Goal: Task Accomplishment & Management: Complete application form

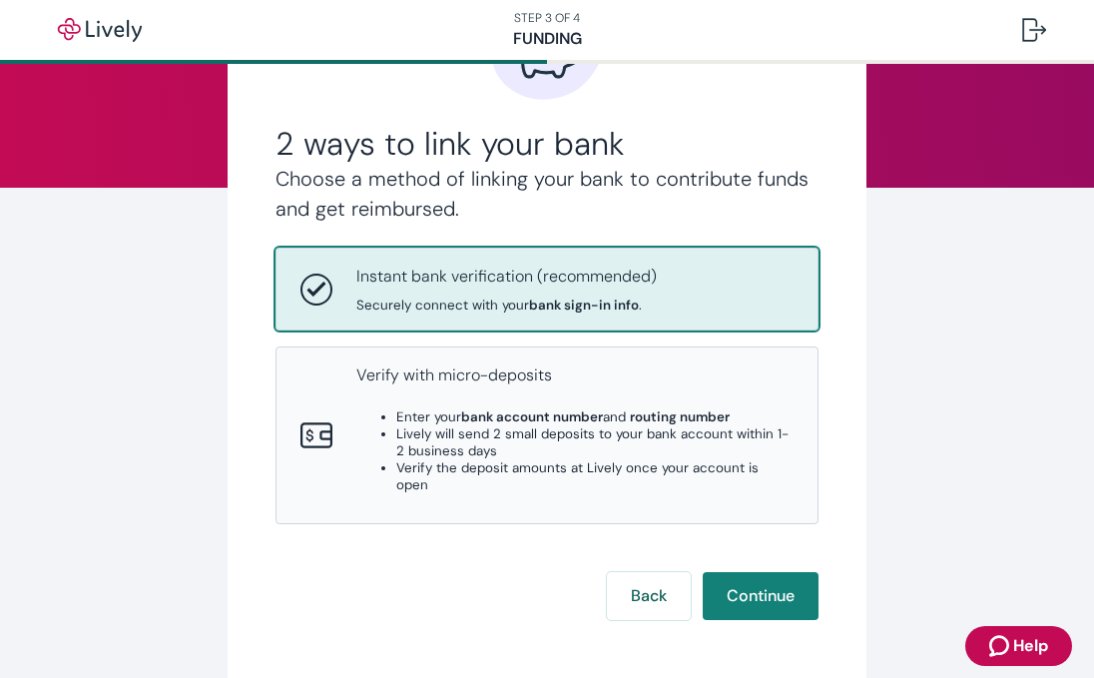
scroll to position [181, 0]
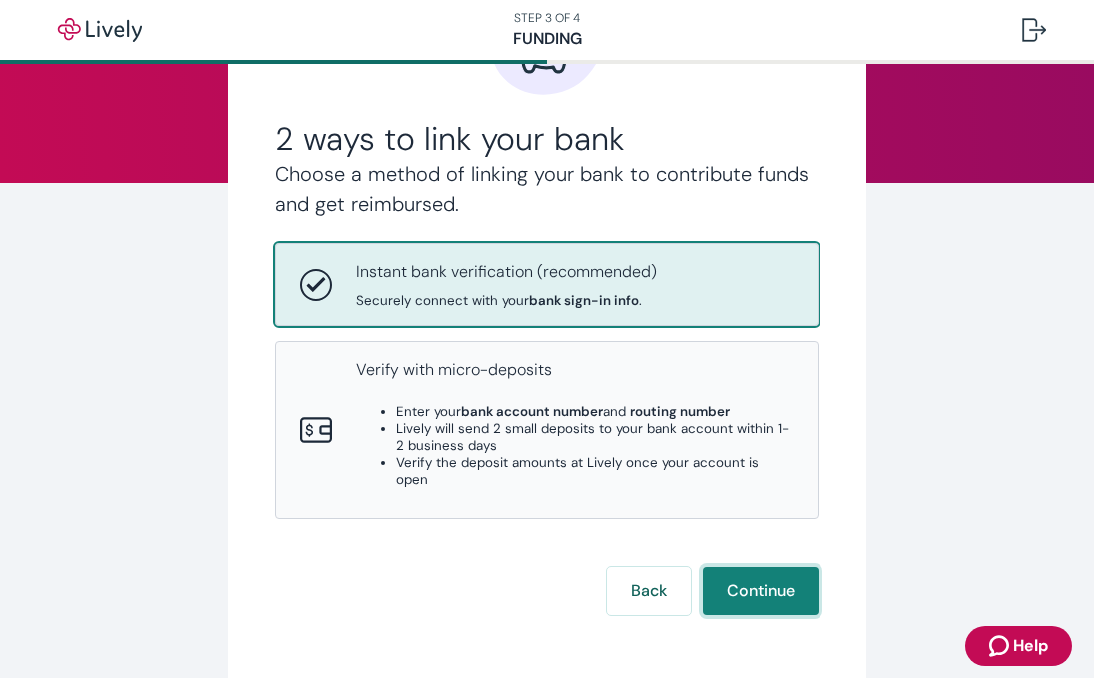
click at [758, 567] on button "Continue" at bounding box center [761, 591] width 116 height 48
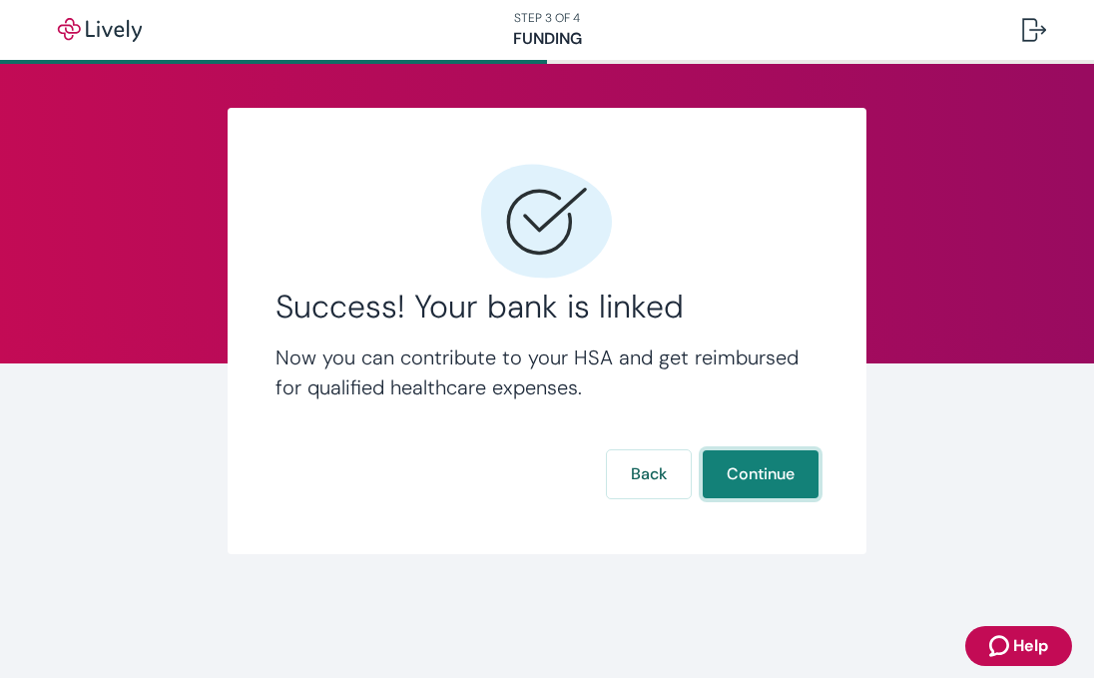
scroll to position [0, 0]
click at [763, 473] on button "Continue" at bounding box center [761, 474] width 116 height 48
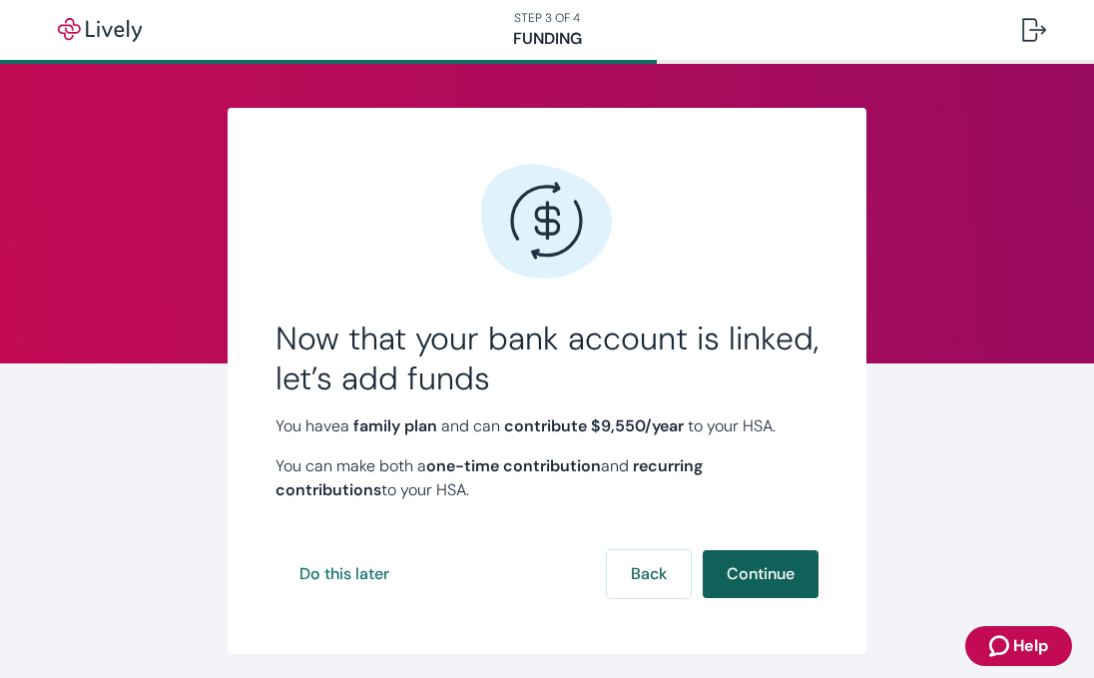
click at [767, 575] on button "Continue" at bounding box center [761, 574] width 116 height 48
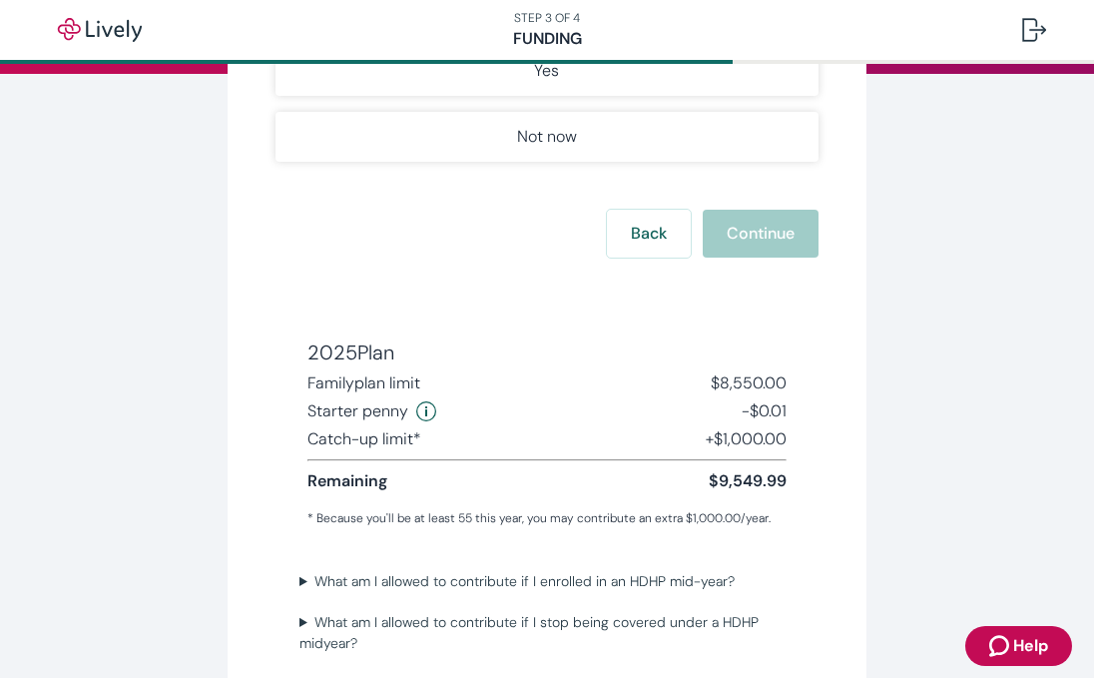
scroll to position [291, 0]
drag, startPoint x: 721, startPoint y: 476, endPoint x: 788, endPoint y: 476, distance: 66.9
click at [788, 476] on div "2025 Plan Family plan limit $8,550.00 Starter [PERSON_NAME] -$0.01 Catch-up lim…" at bounding box center [547, 432] width 511 height 222
copy span "9,549.99"
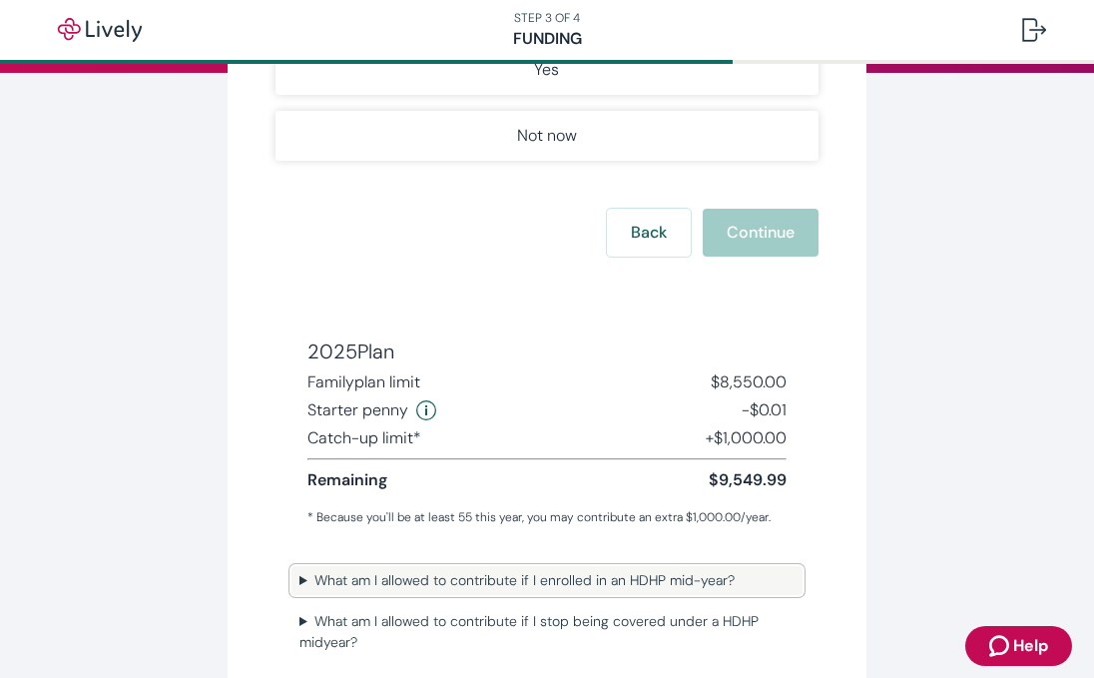
click at [598, 589] on summary "What am I allowed to contribute if I enrolled in an HDHP mid-year?" at bounding box center [547, 580] width 511 height 29
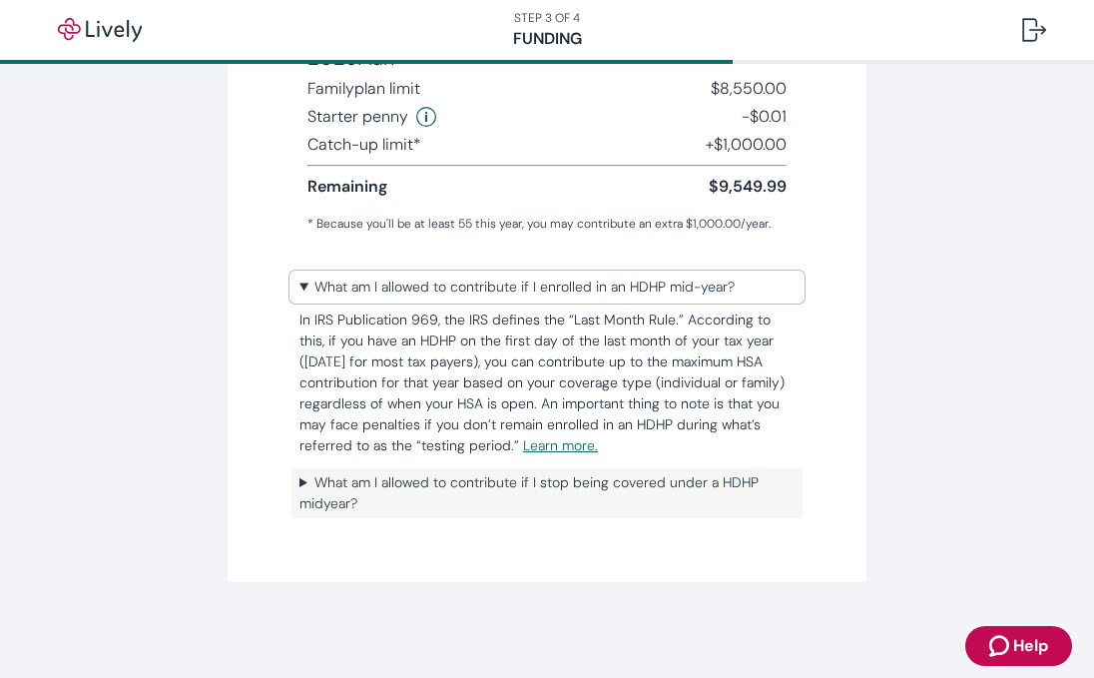
scroll to position [584, 0]
click at [654, 479] on summary "What am I allowed to contribute if I stop being covered under a HDHP midyear?" at bounding box center [547, 493] width 511 height 50
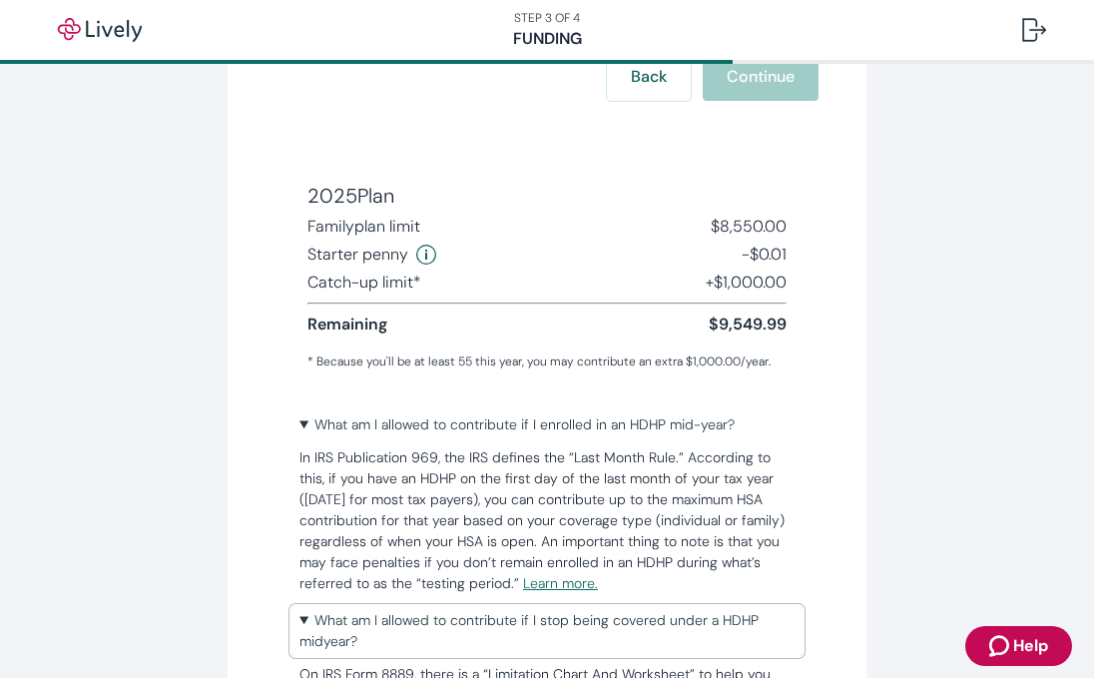
scroll to position [437, 0]
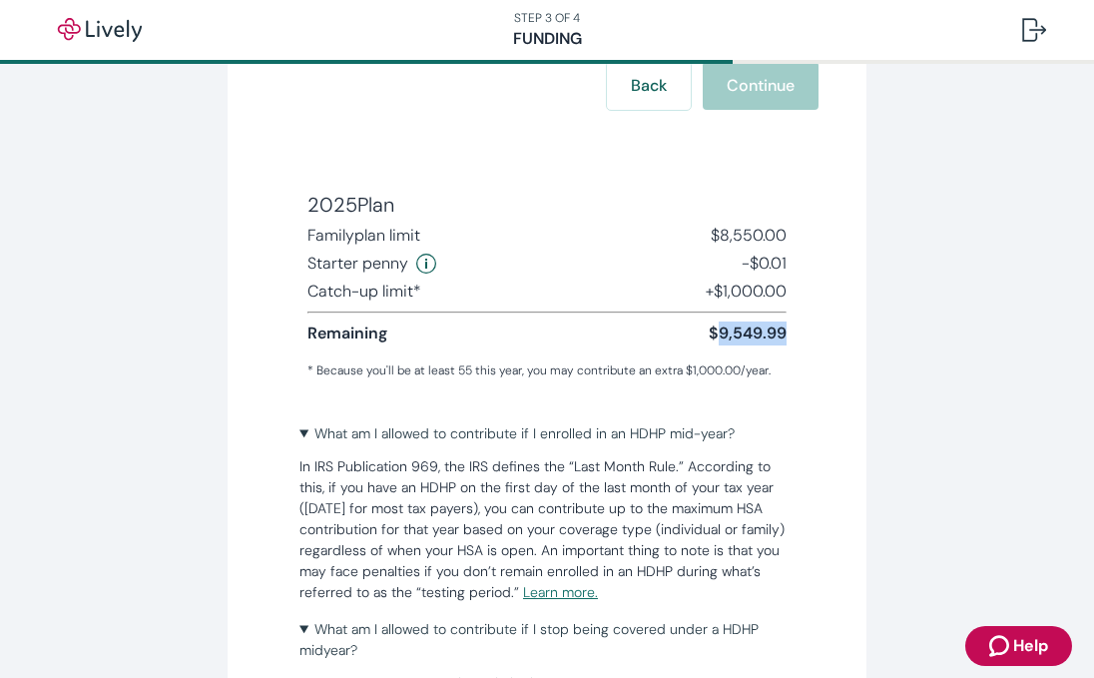
drag, startPoint x: 717, startPoint y: 327, endPoint x: 799, endPoint y: 332, distance: 82.0
click at [799, 332] on div "2025 Plan Family plan limit $8,550.00 Starter [PERSON_NAME] -$0.01 Catch-up lim…" at bounding box center [547, 285] width 511 height 222
copy span "9,549.99"
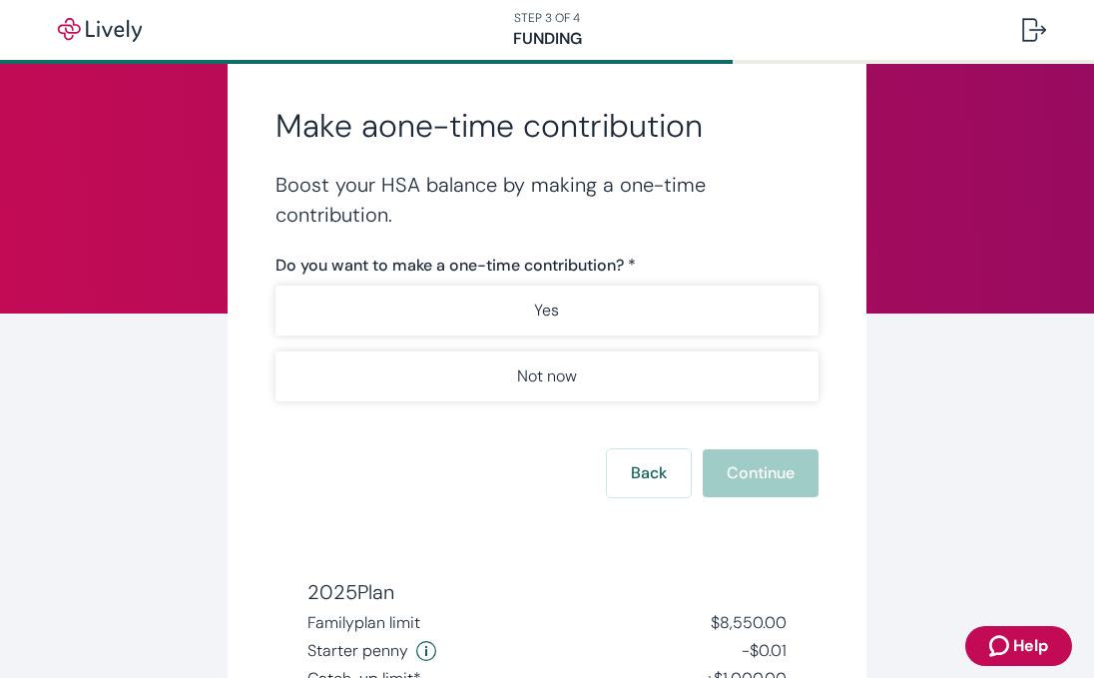
scroll to position [47, 0]
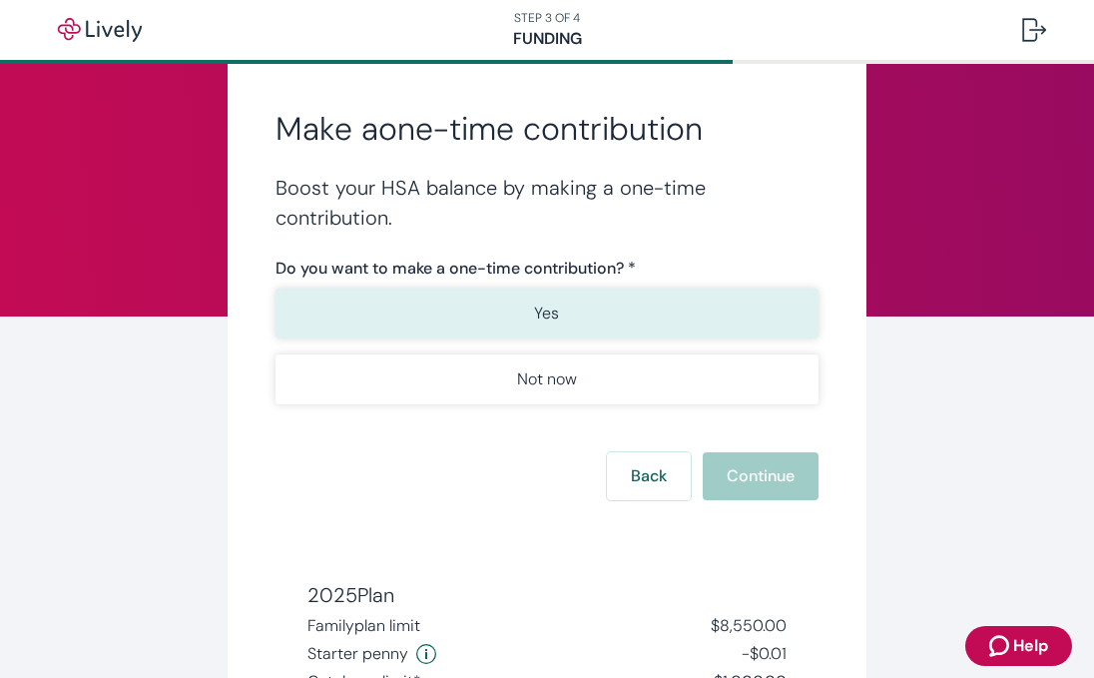
click at [601, 319] on button "Yes" at bounding box center [547, 314] width 543 height 50
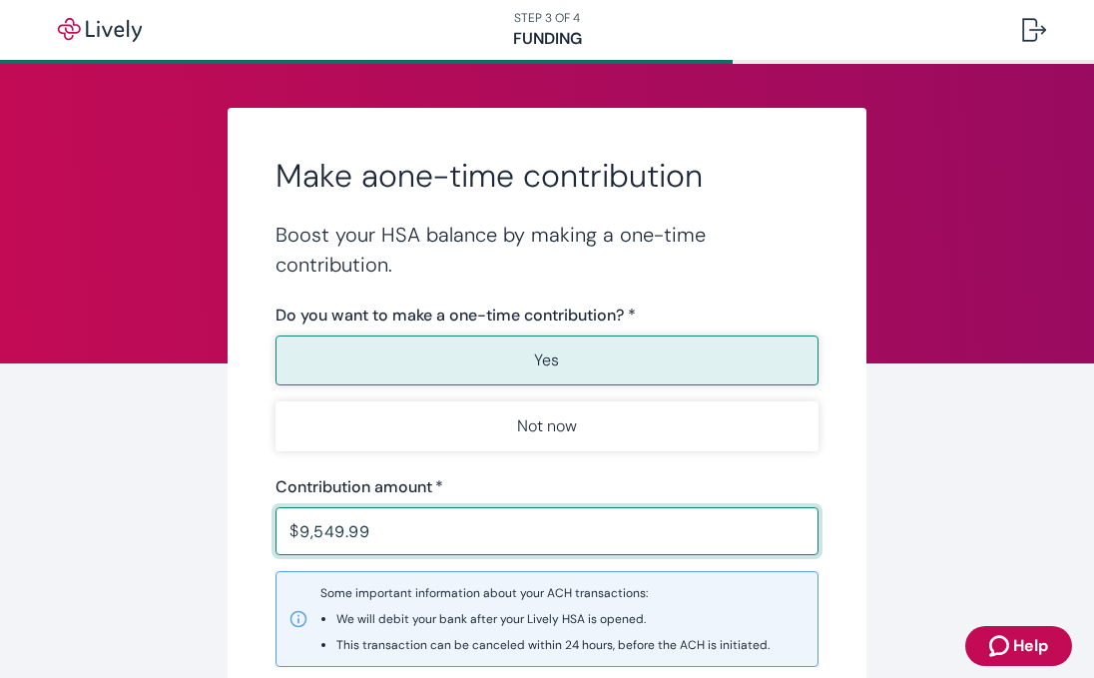
scroll to position [0, 0]
type input "9,549.99"
click at [122, 29] on img "button" at bounding box center [100, 30] width 112 height 24
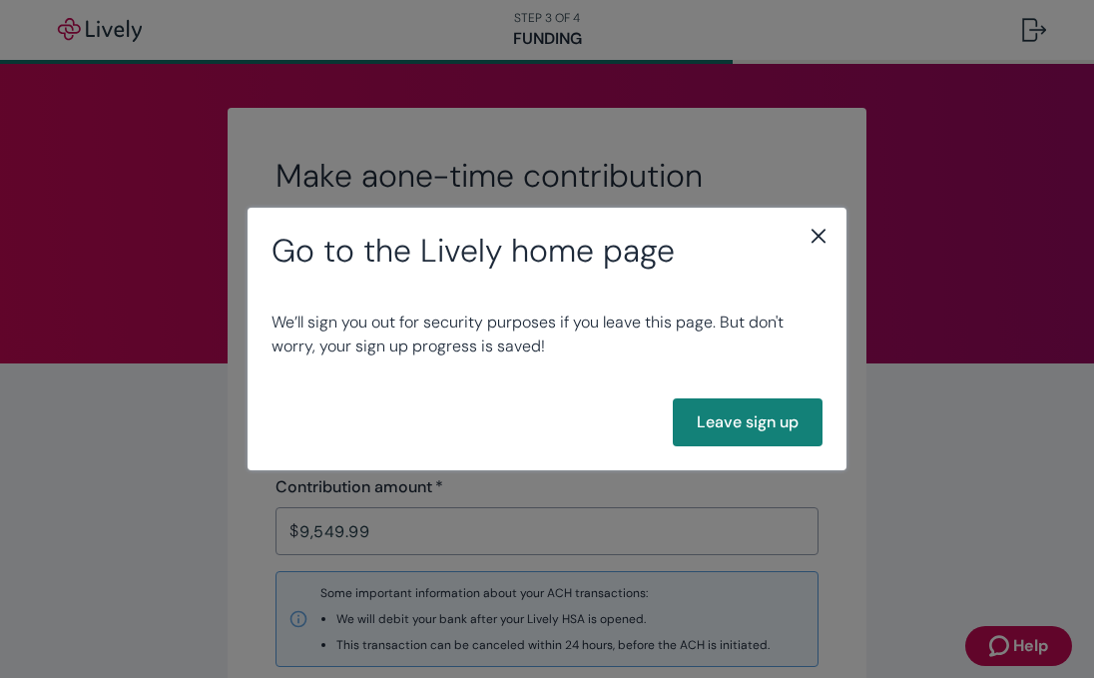
click at [822, 231] on icon "close" at bounding box center [819, 236] width 24 height 24
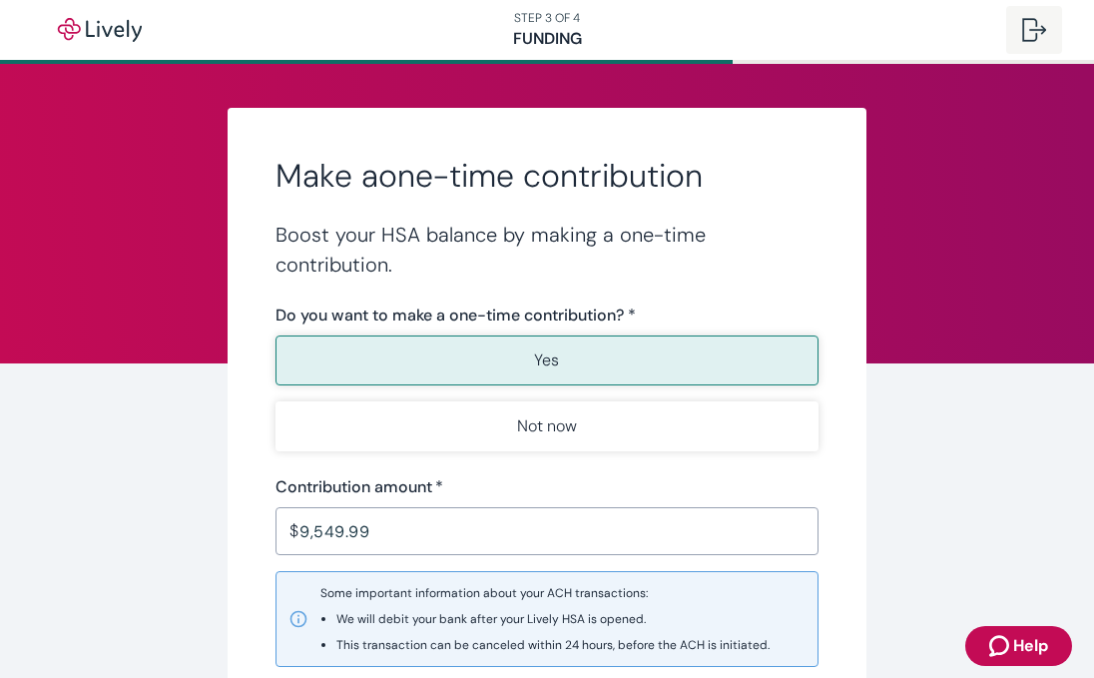
click at [1030, 31] on div at bounding box center [1035, 30] width 24 height 24
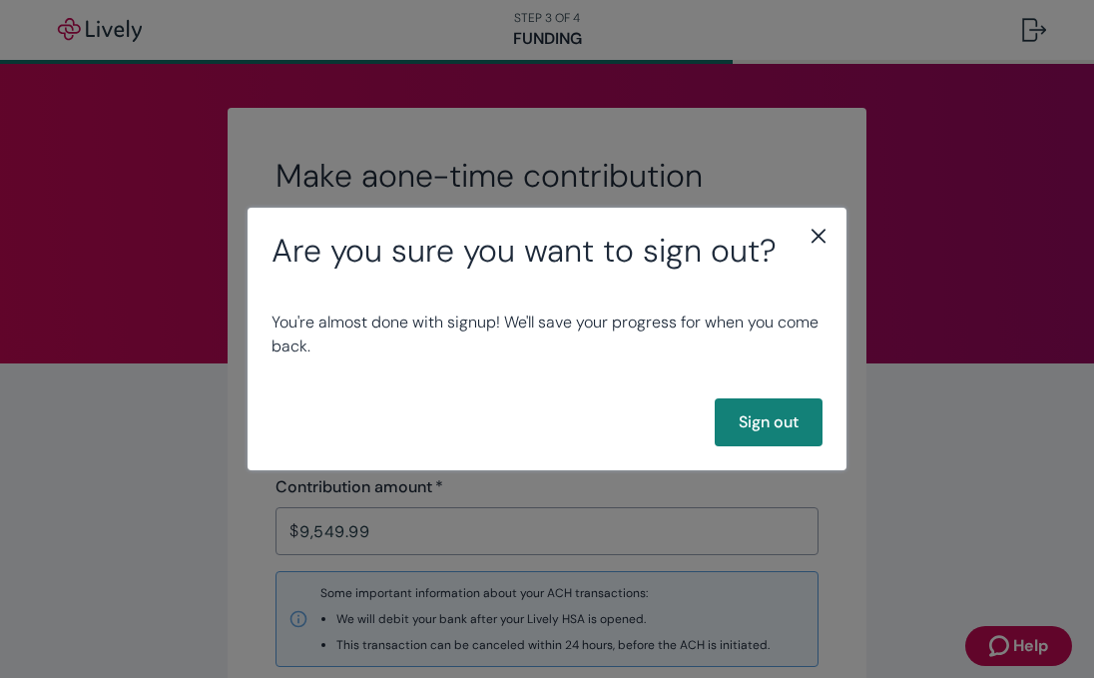
click at [824, 235] on icon "close" at bounding box center [819, 236] width 24 height 24
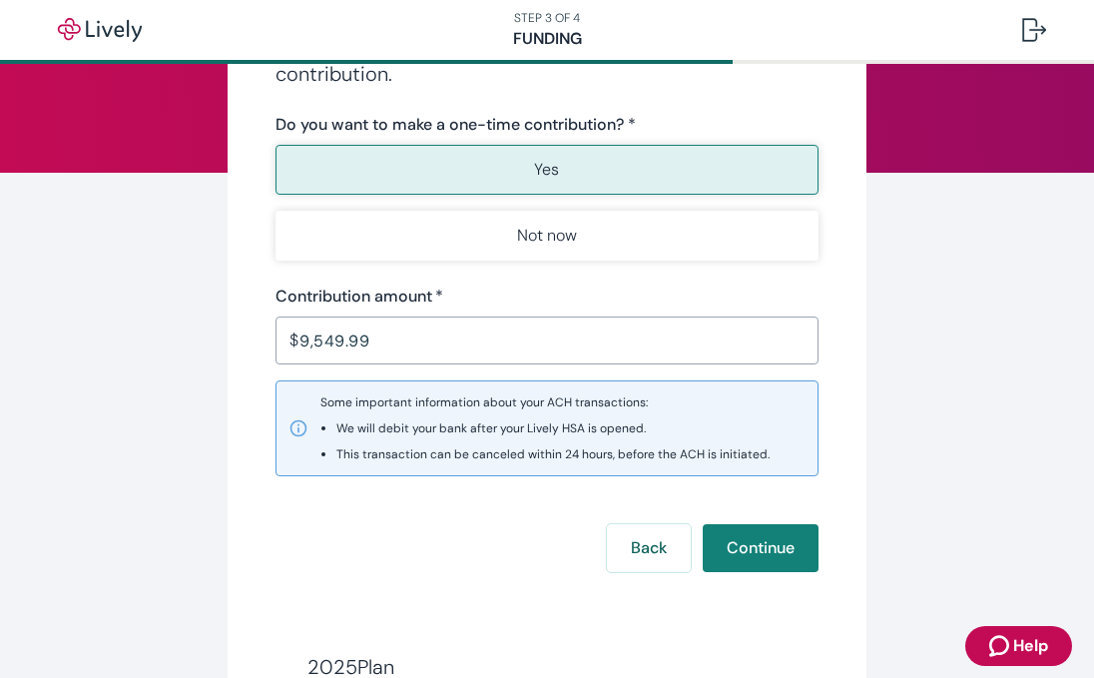
scroll to position [166, 0]
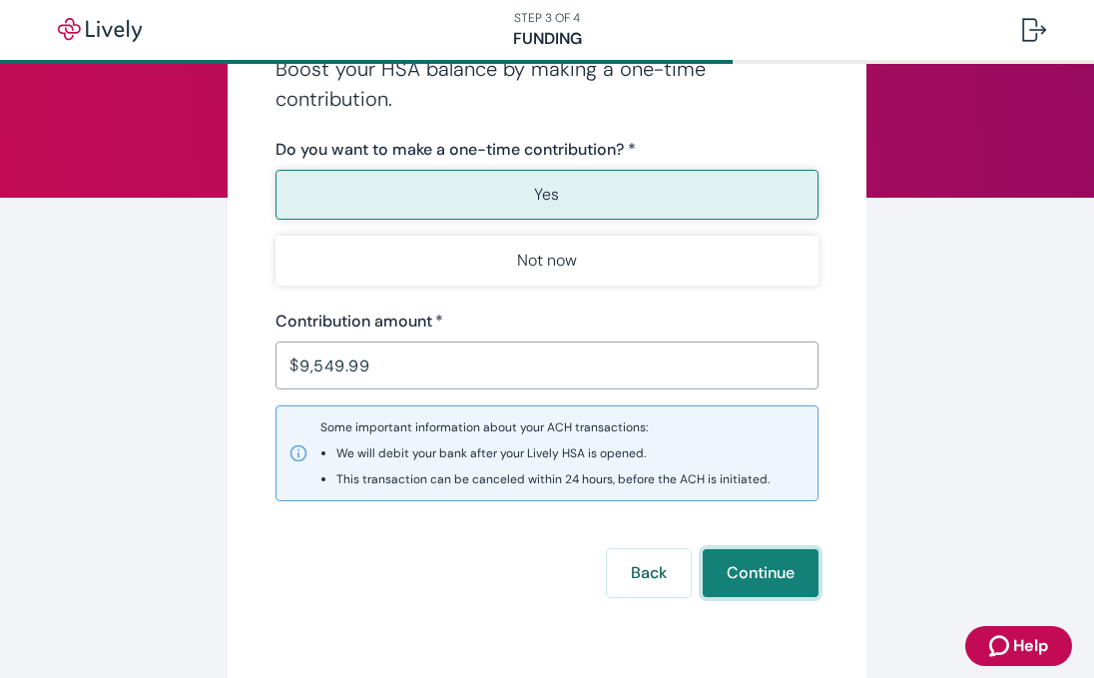
click at [764, 572] on button "Continue" at bounding box center [761, 573] width 116 height 48
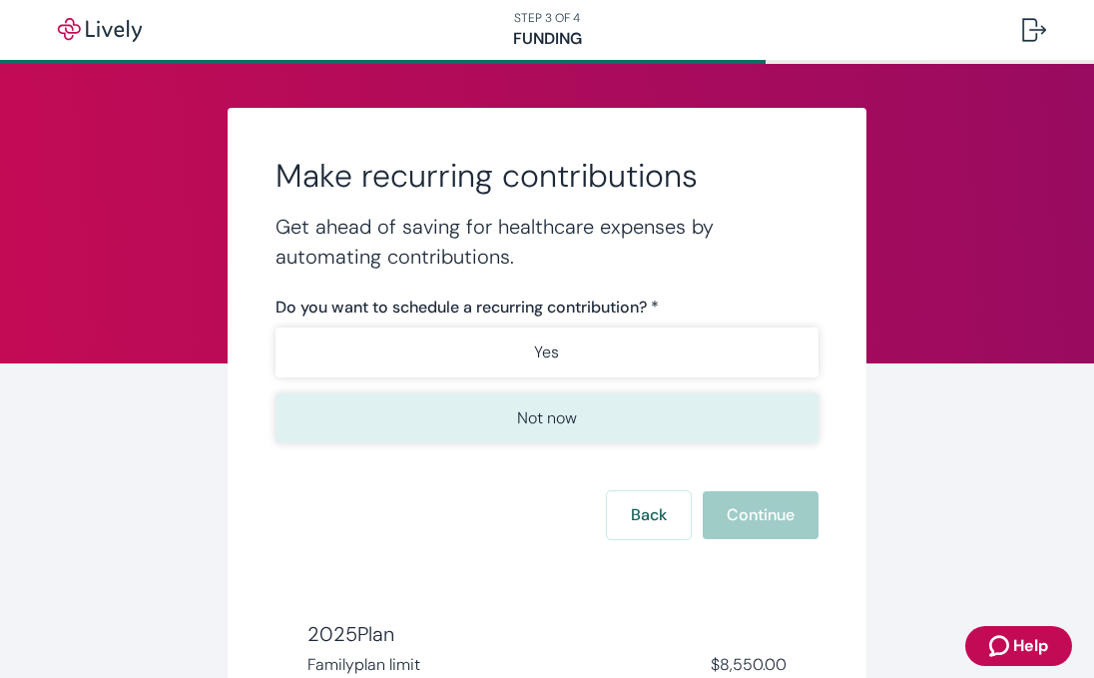
click at [563, 418] on p "Not now" at bounding box center [547, 418] width 60 height 24
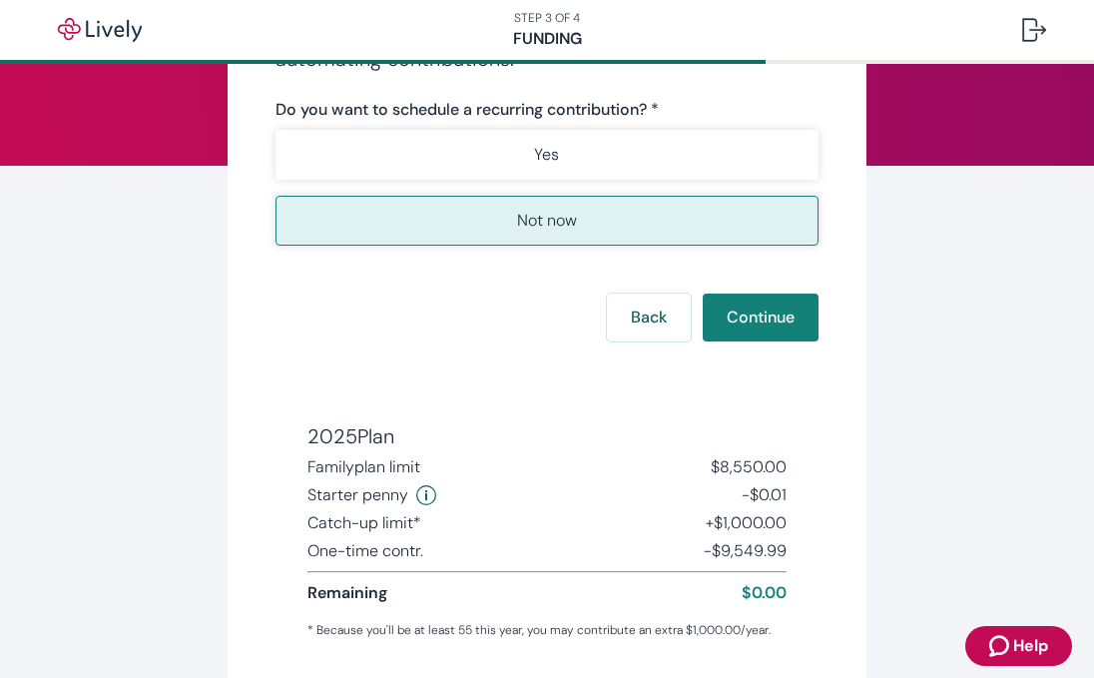
scroll to position [199, 0]
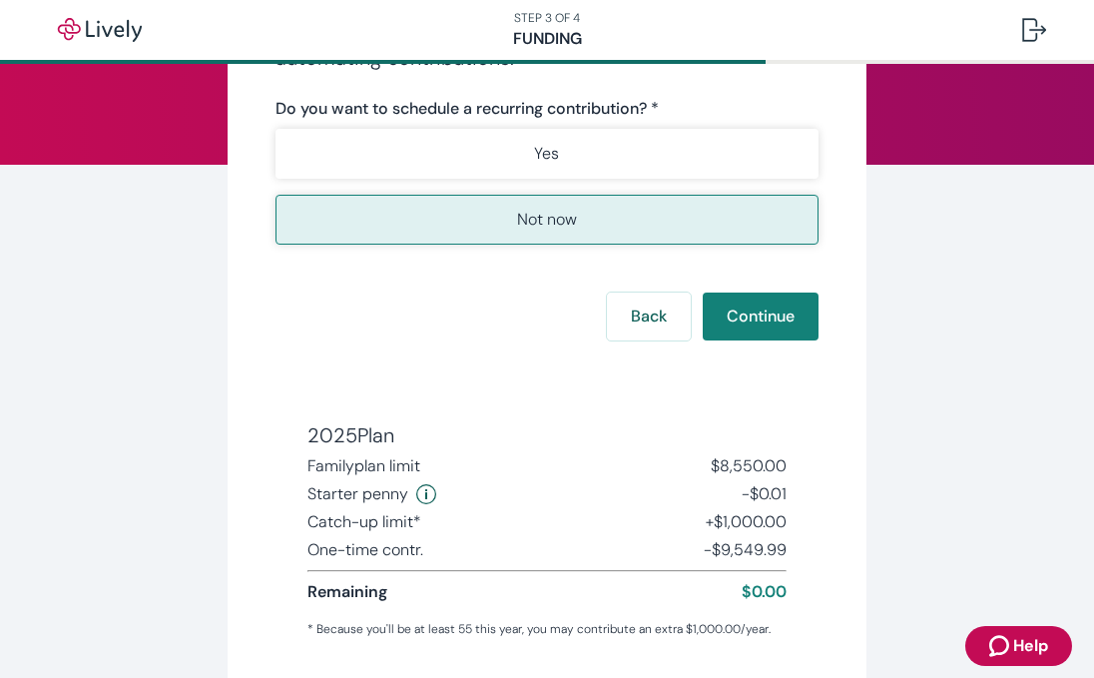
click at [571, 227] on p "Not now" at bounding box center [547, 220] width 60 height 24
click at [762, 314] on button "Continue" at bounding box center [761, 317] width 116 height 48
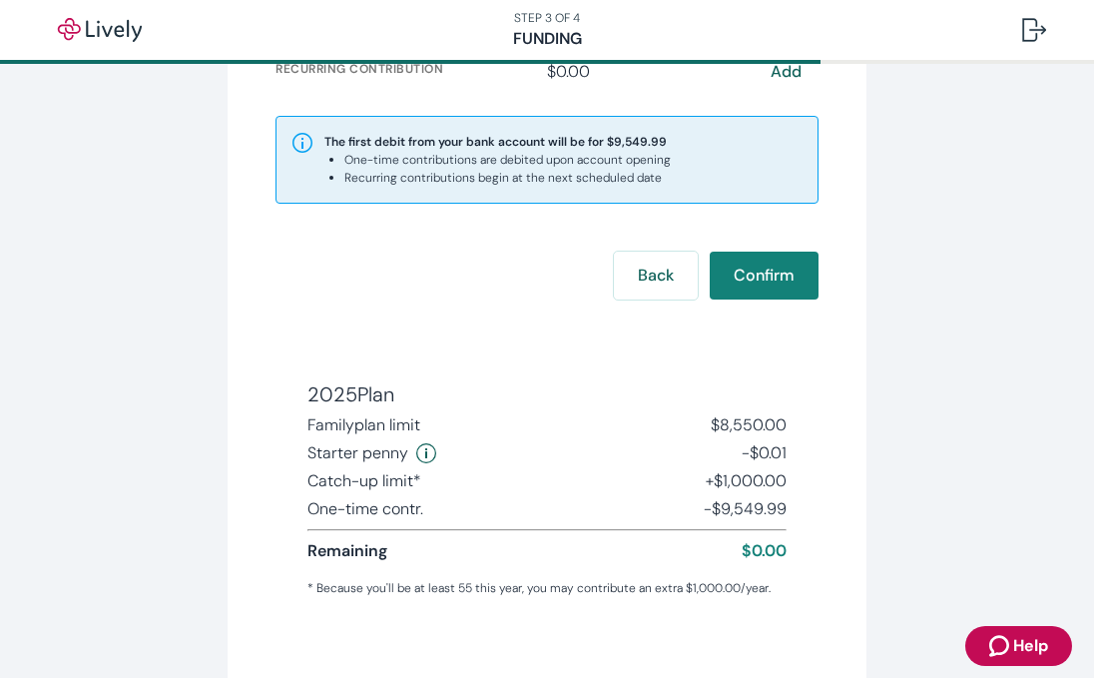
scroll to position [381, 0]
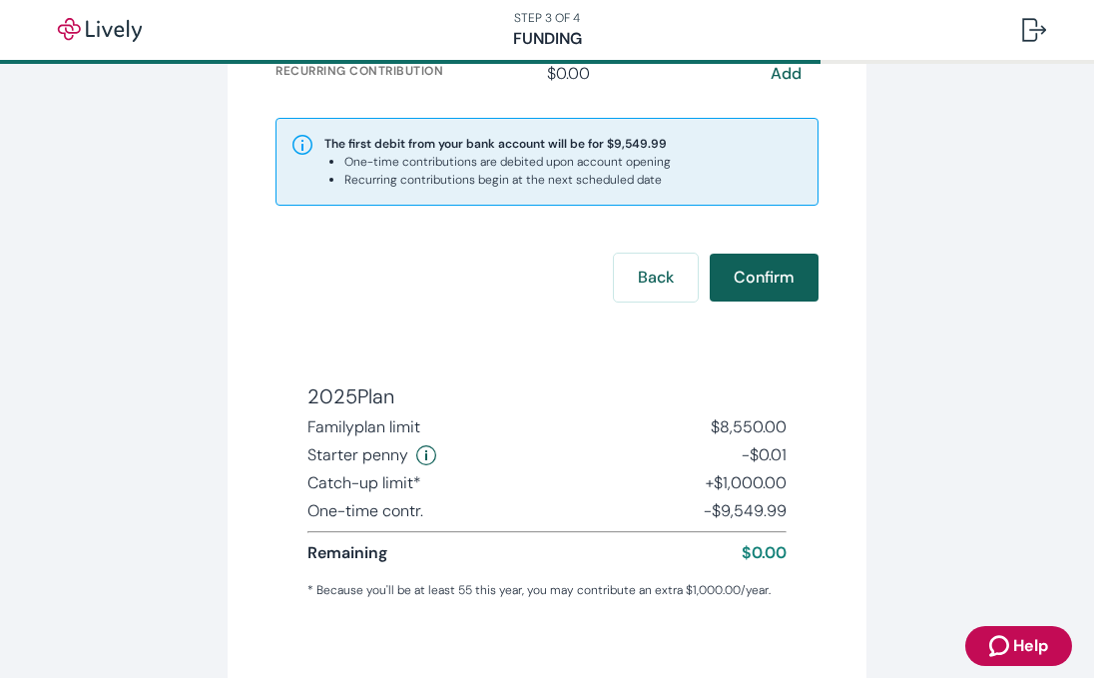
click at [768, 271] on button "Confirm" at bounding box center [764, 278] width 109 height 48
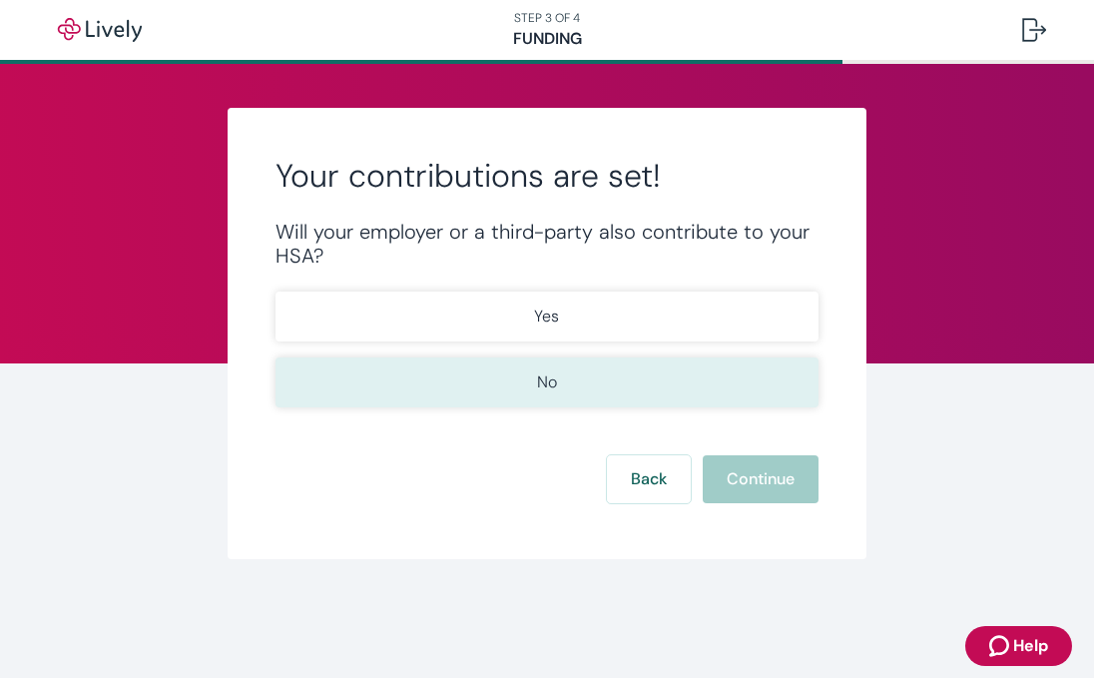
click at [565, 382] on button "No" at bounding box center [547, 383] width 543 height 50
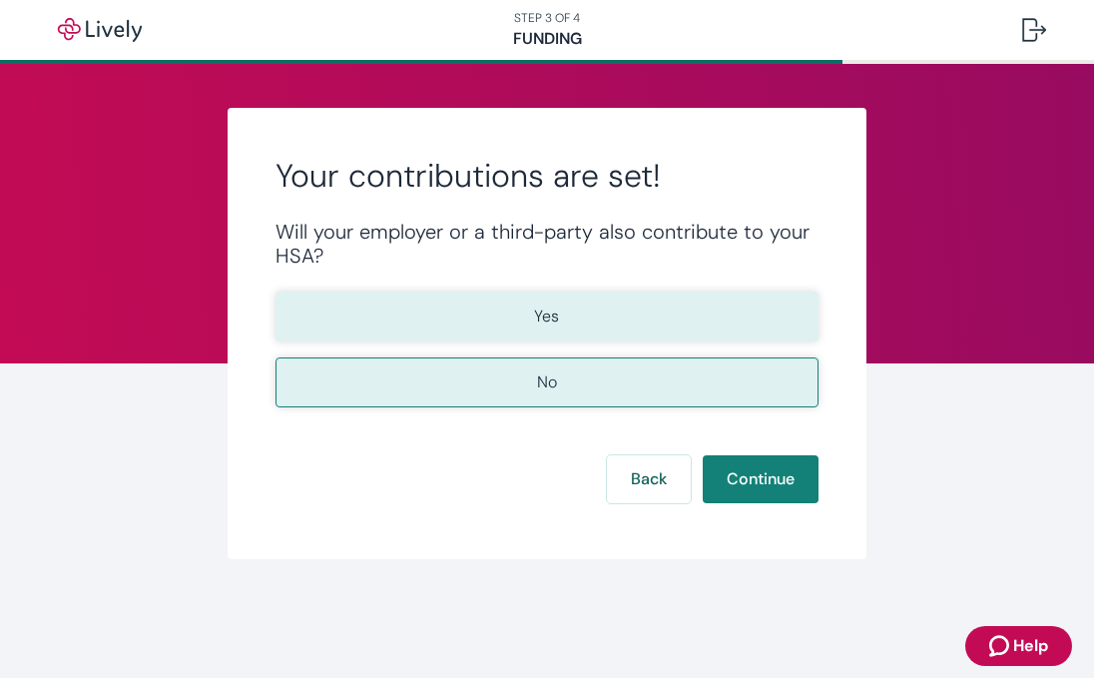
click at [597, 316] on button "Yes" at bounding box center [547, 317] width 543 height 50
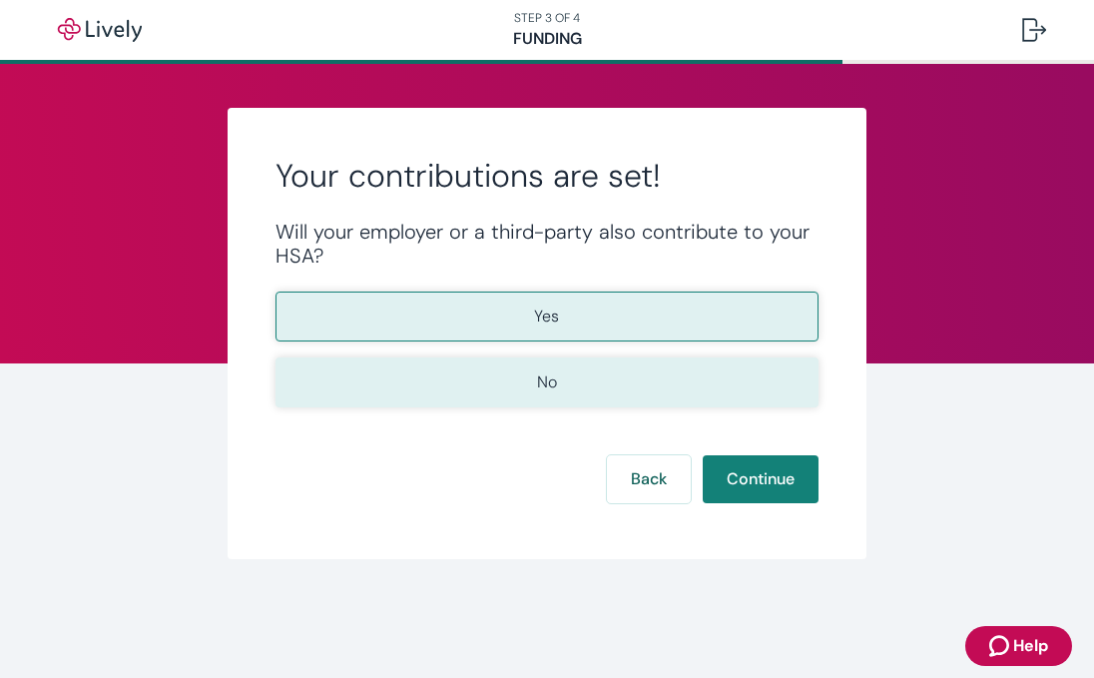
click at [554, 383] on p "No" at bounding box center [547, 382] width 20 height 24
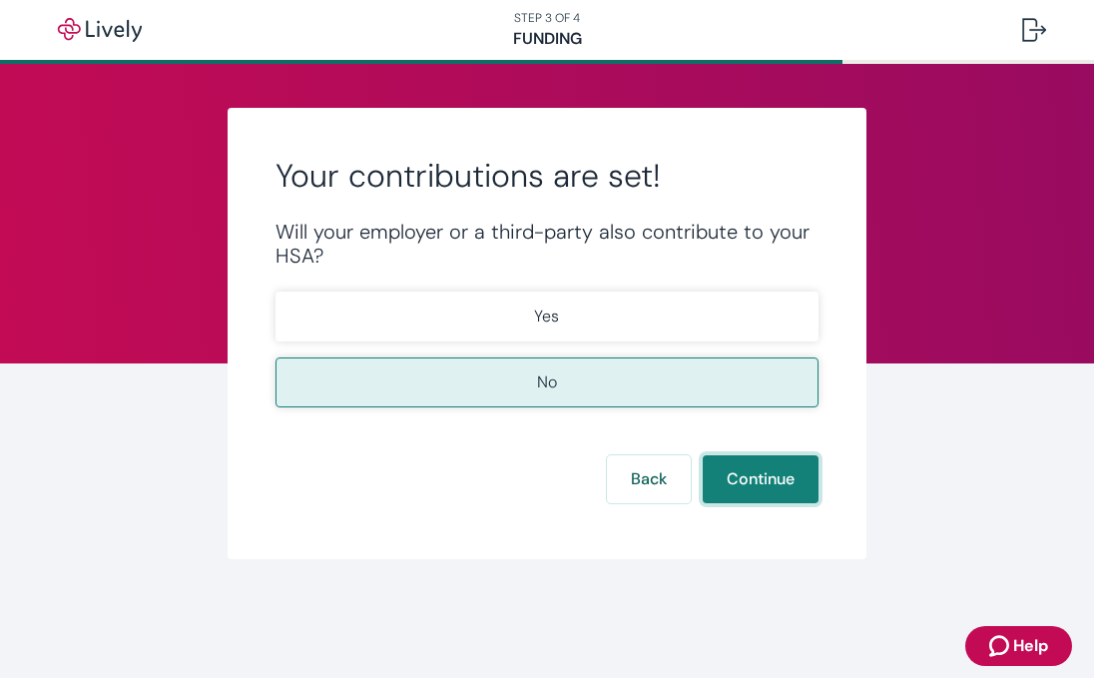
click at [754, 482] on button "Continue" at bounding box center [761, 479] width 116 height 48
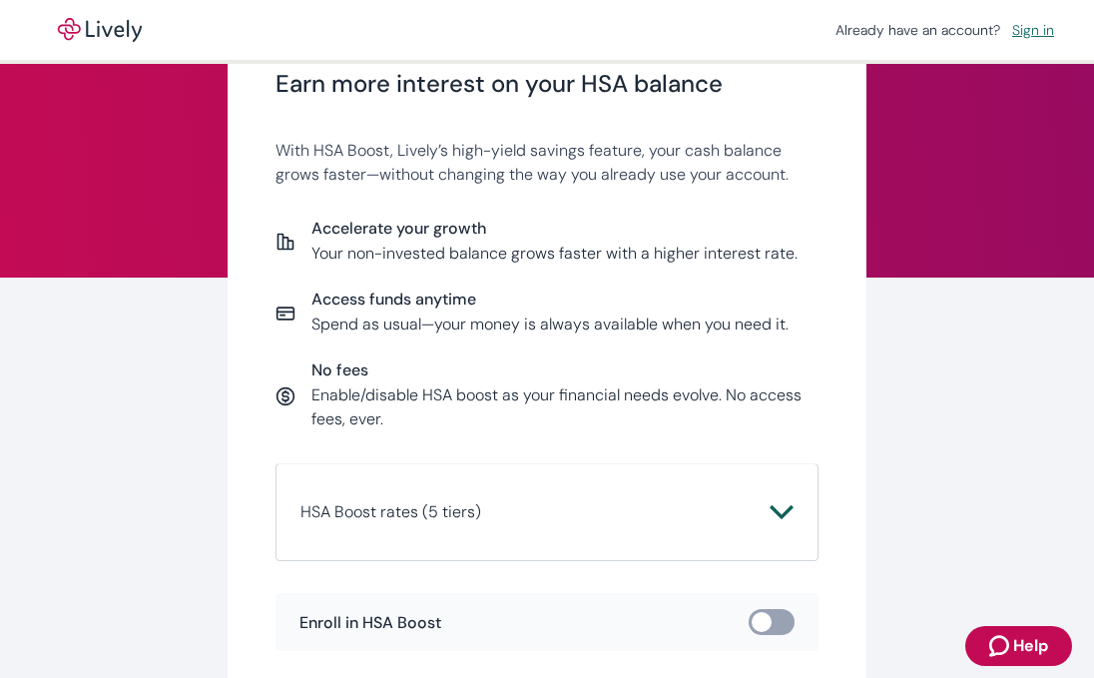
scroll to position [94, 0]
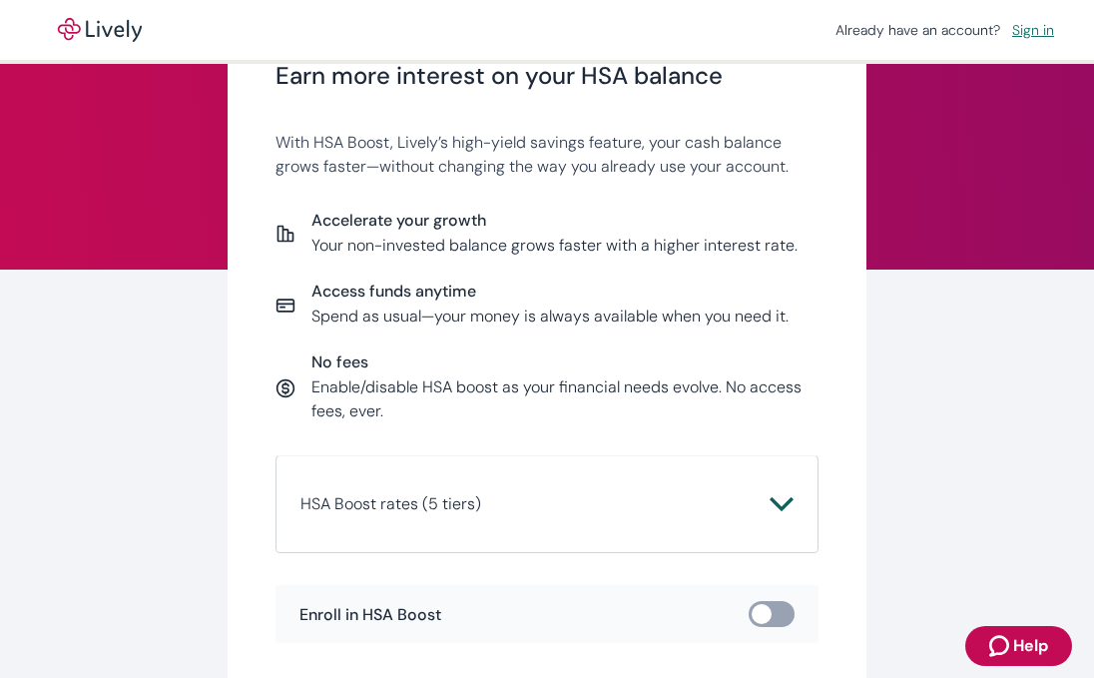
click at [785, 498] on icon "Chevron icon" at bounding box center [782, 504] width 24 height 24
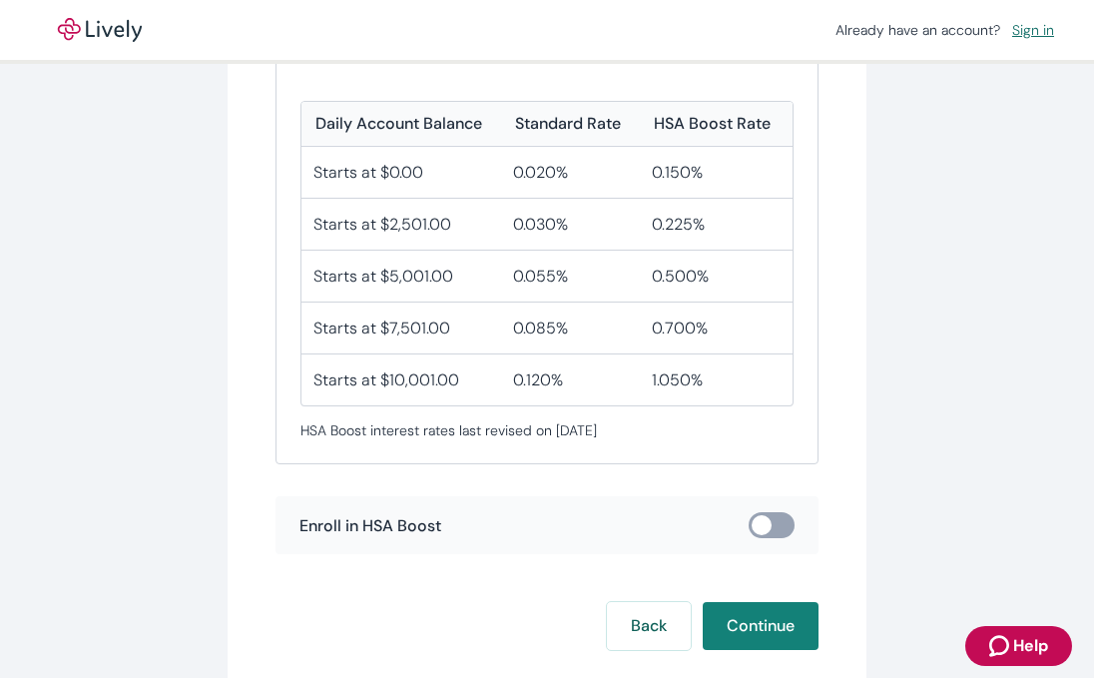
scroll to position [540, 0]
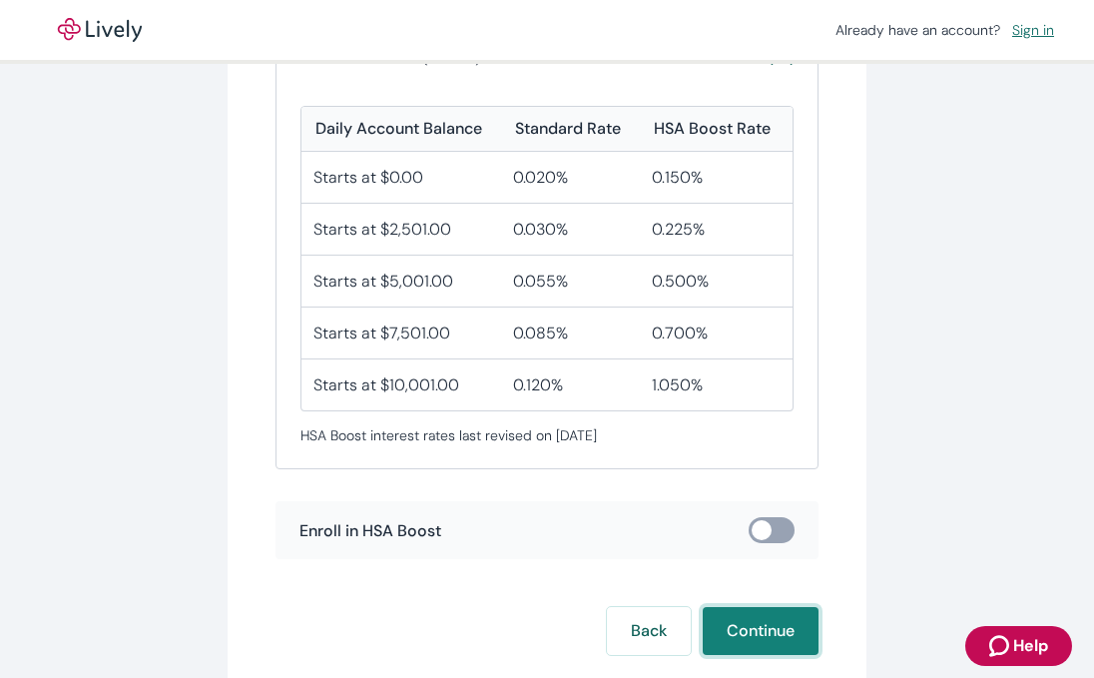
click at [766, 627] on button "Continue" at bounding box center [761, 631] width 116 height 48
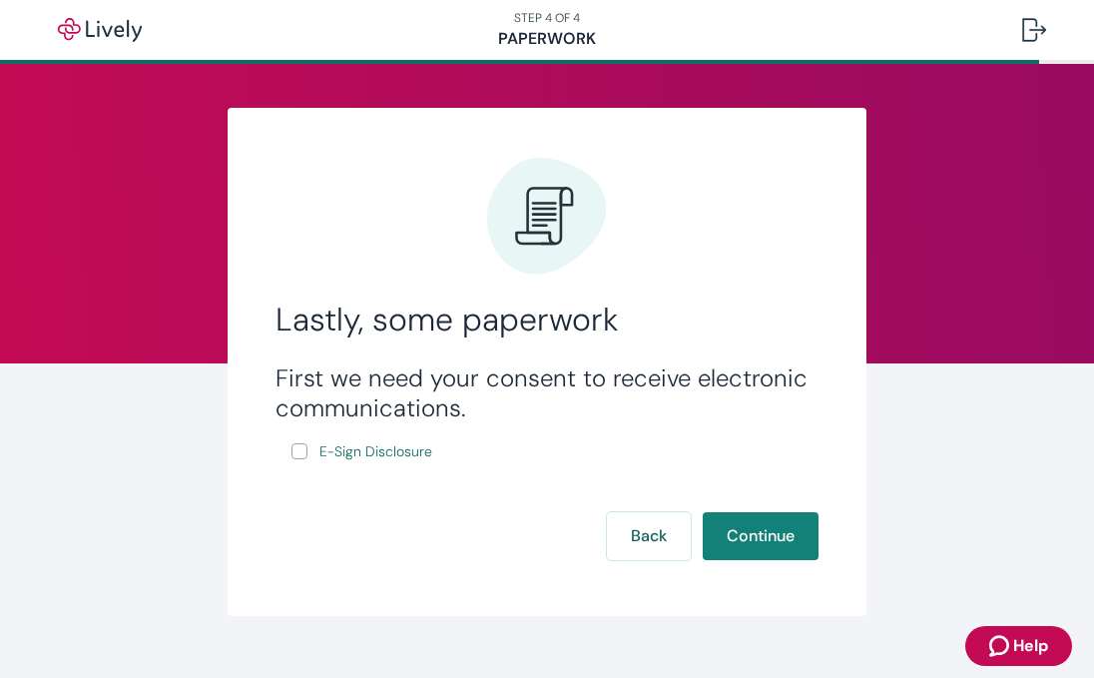
click at [299, 450] on input "E-Sign Disclosure" at bounding box center [300, 451] width 16 height 16
checkbox input "true"
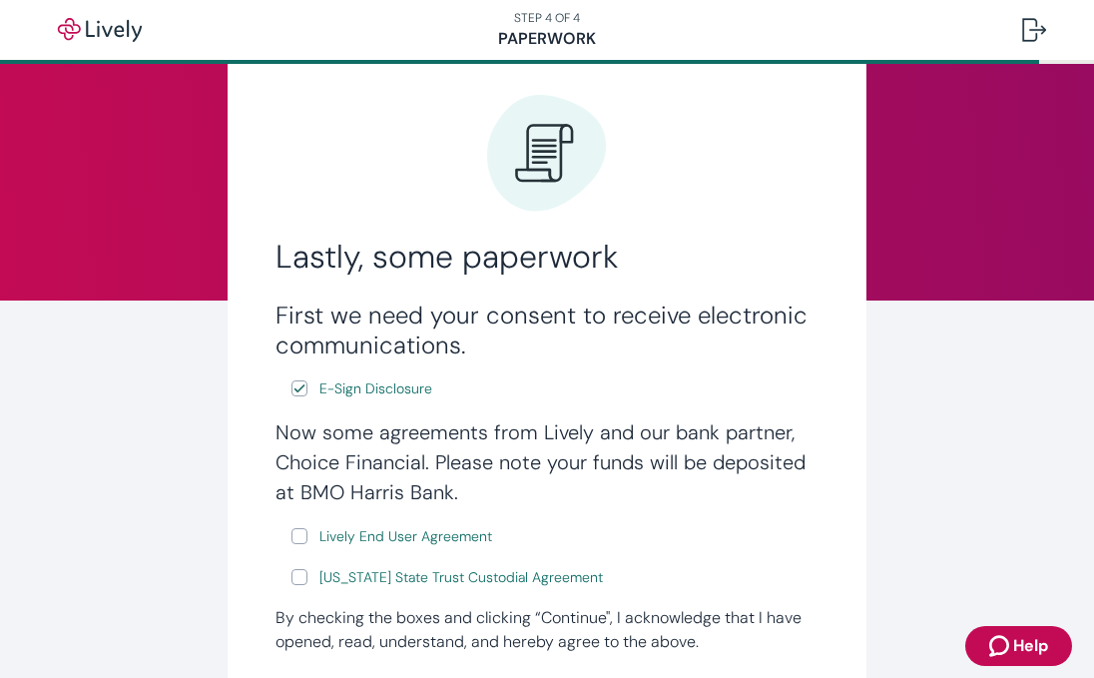
scroll to position [92, 0]
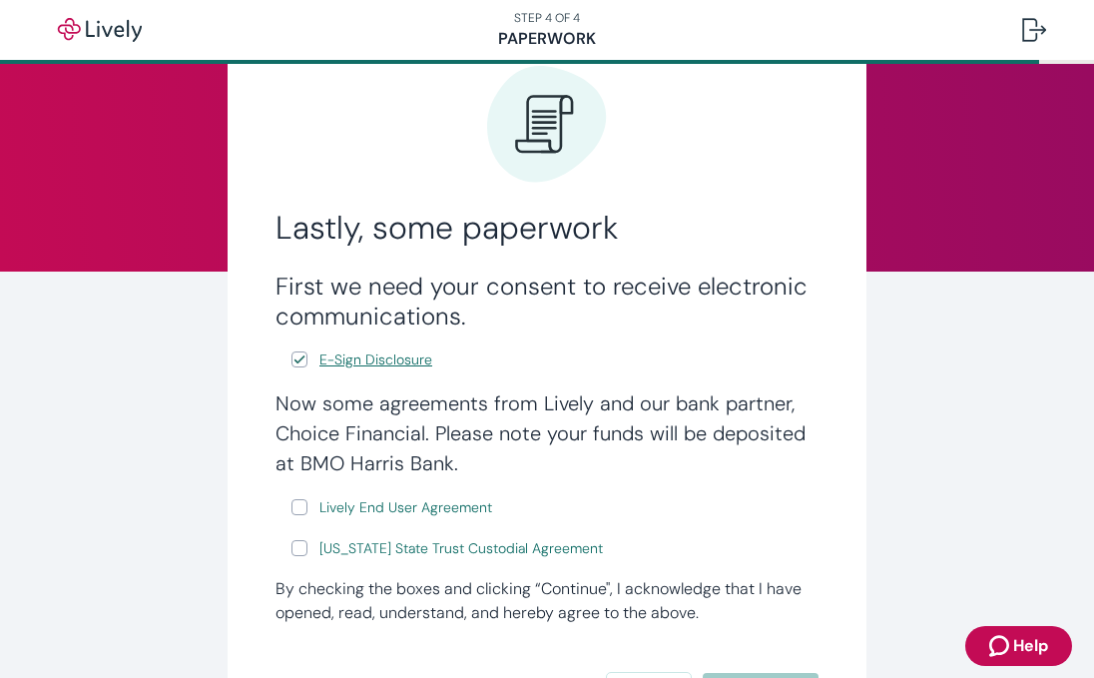
click at [382, 360] on span "E-Sign Disclosure" at bounding box center [376, 360] width 113 height 21
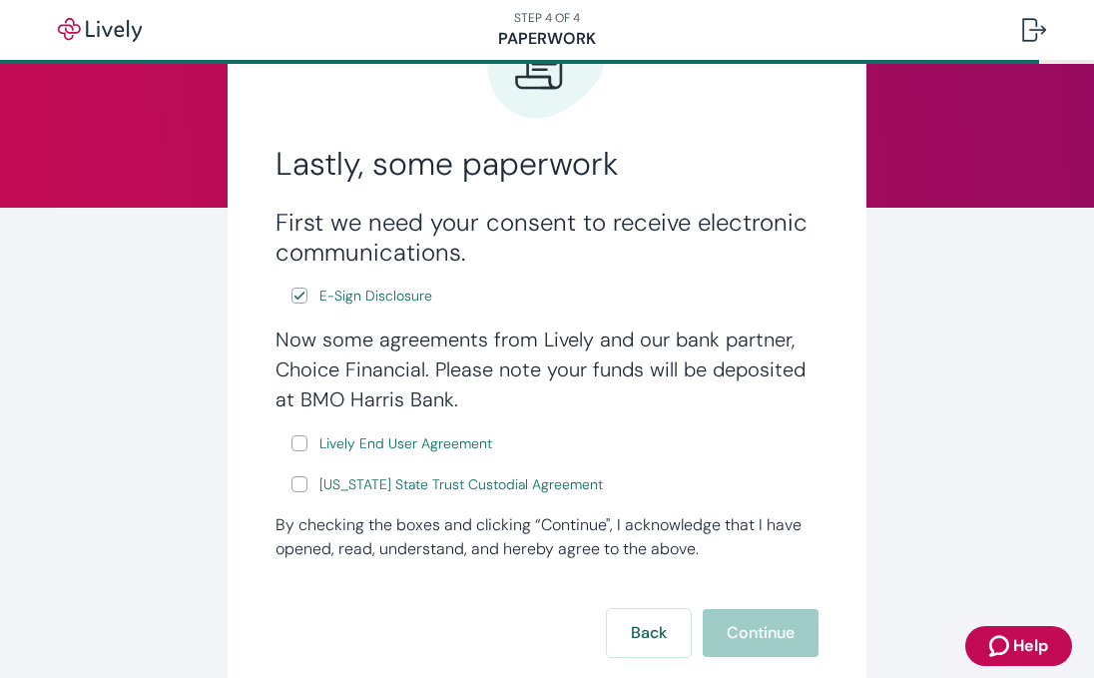
scroll to position [174, 0]
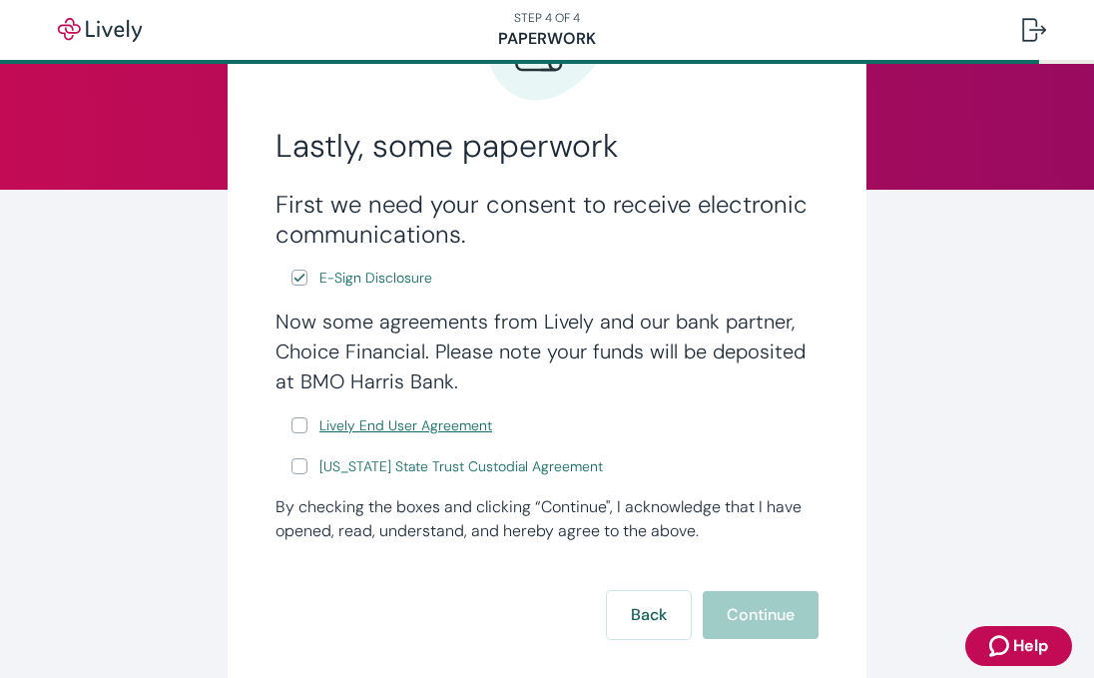
click at [360, 433] on span "Lively End User Agreement" at bounding box center [406, 425] width 173 height 21
click at [453, 470] on span "[US_STATE] State Trust Custodial Agreement" at bounding box center [462, 466] width 284 height 21
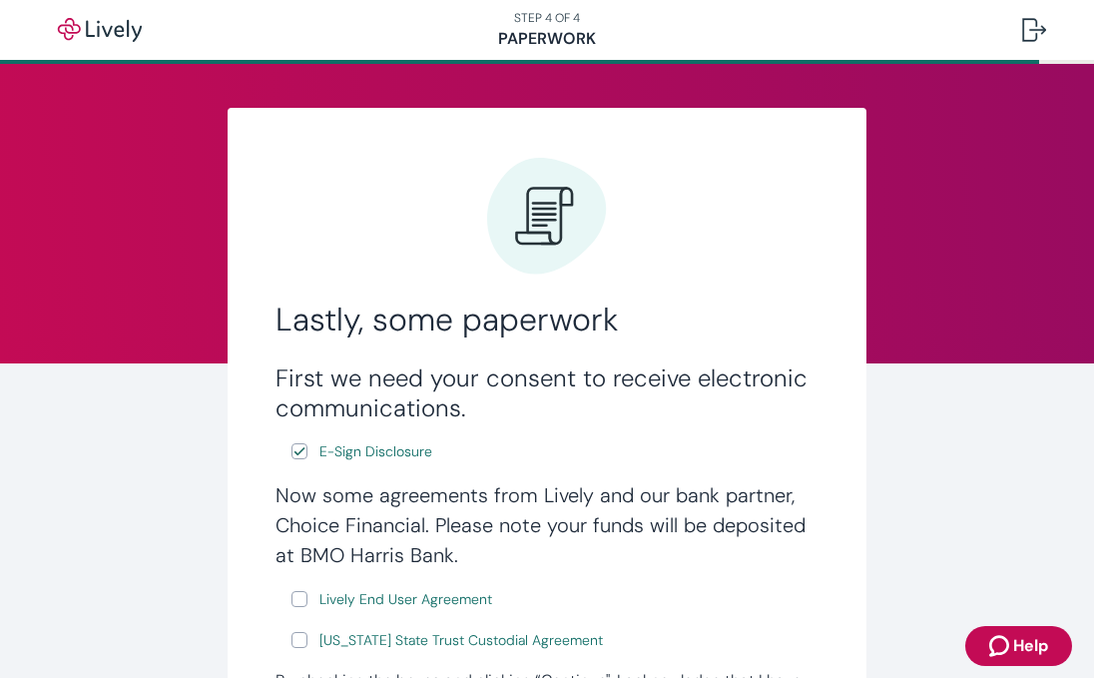
scroll to position [0, 0]
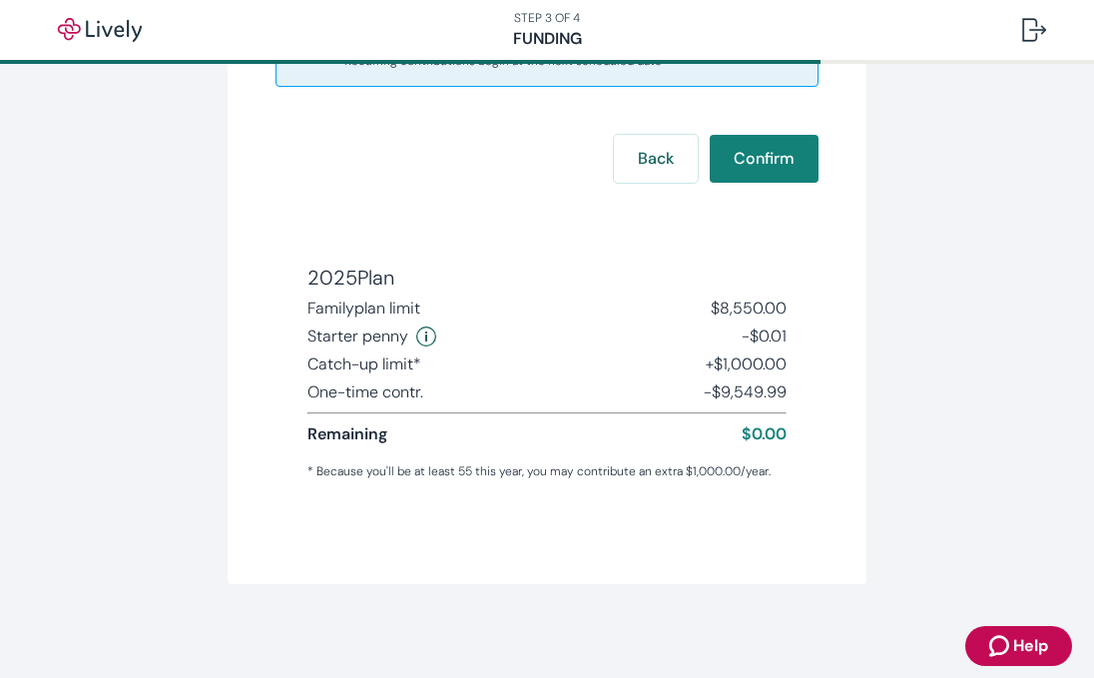
scroll to position [498, 0]
